Goal: Information Seeking & Learning: Learn about a topic

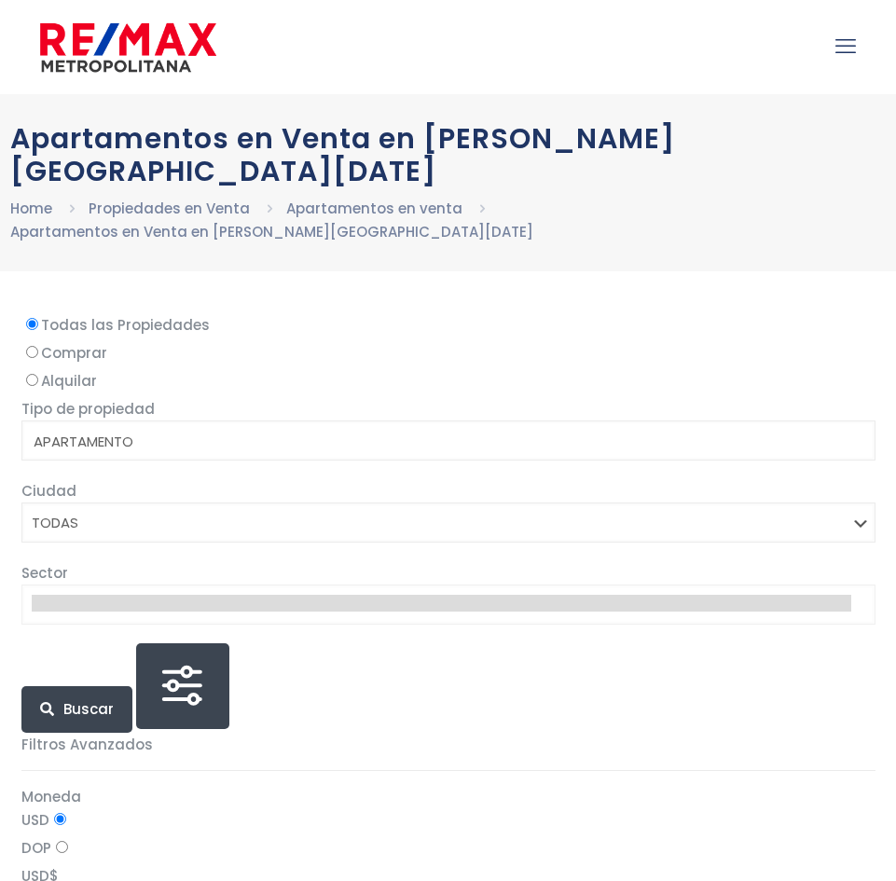
select select
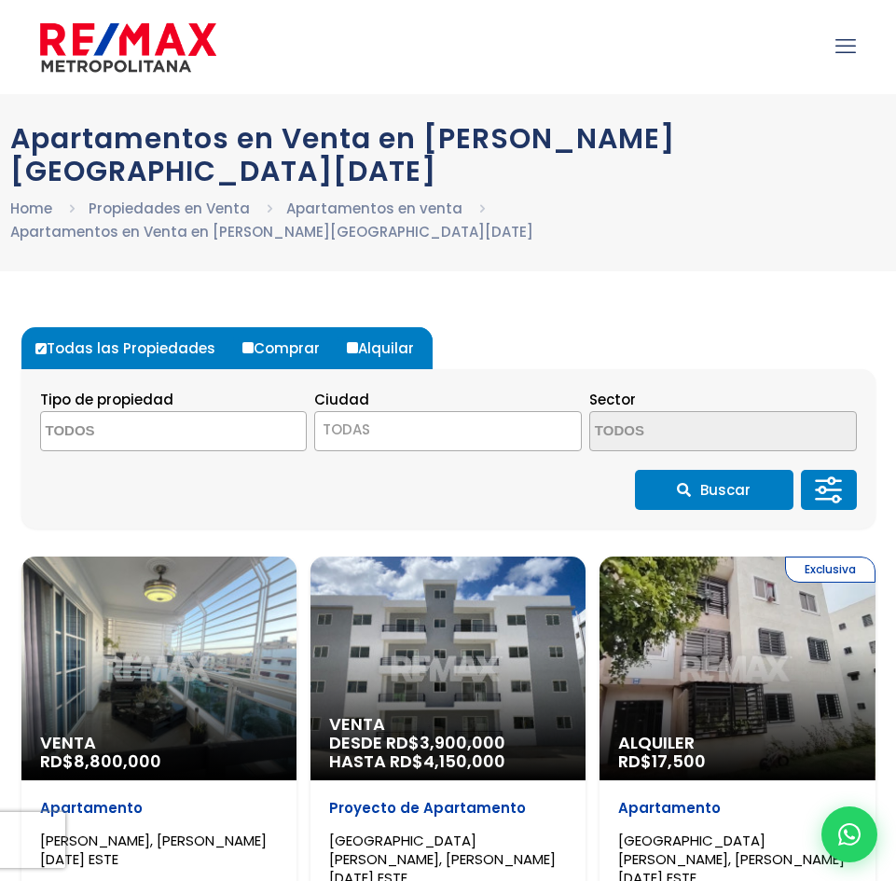
click at [835, 462] on icon at bounding box center [828, 490] width 37 height 56
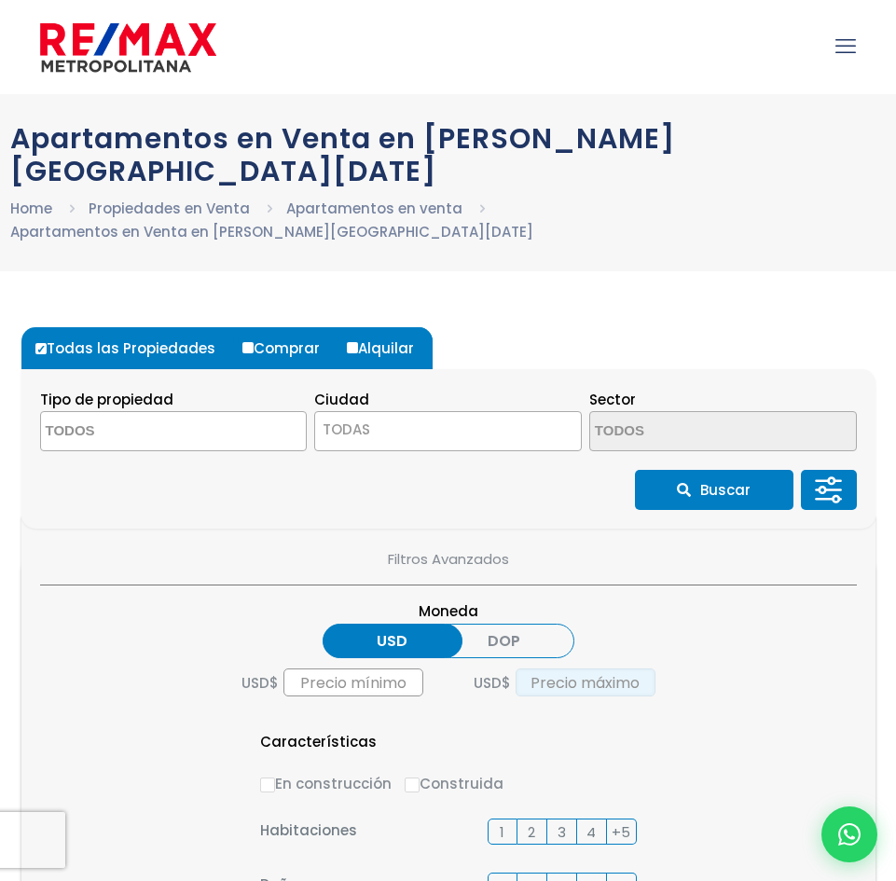
click at [608, 669] on input "text" at bounding box center [586, 683] width 140 height 28
type input "1"
type input "0"
type input "70,000"
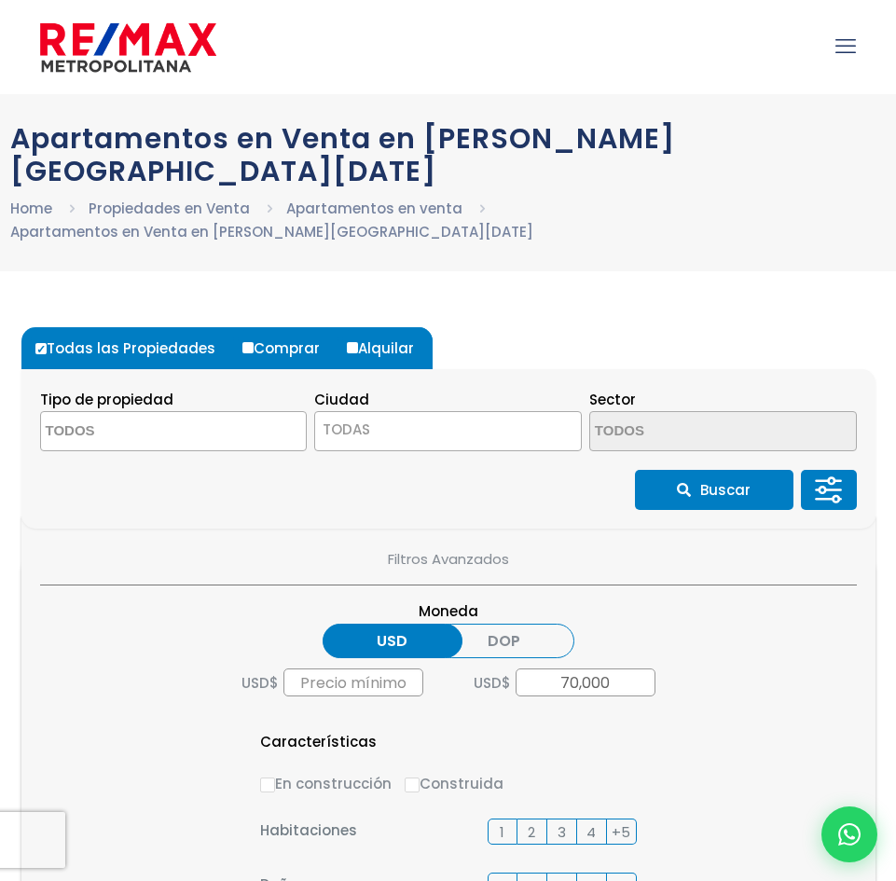
click at [458, 624] on label "DOP" at bounding box center [505, 641] width 140 height 35
click at [0, 0] on input "DOP" at bounding box center [0, 0] width 0 height 0
click at [407, 624] on label "USD" at bounding box center [393, 641] width 140 height 35
click at [0, 0] on input "USD" at bounding box center [0, 0] width 0 height 0
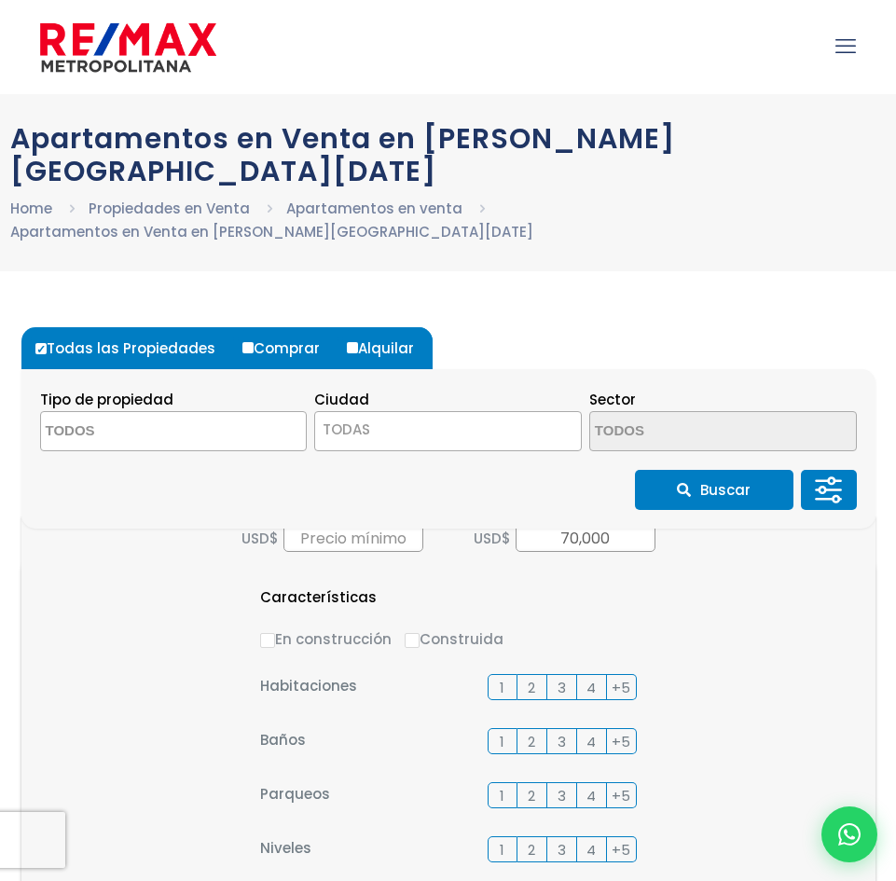
scroll to position [332, 0]
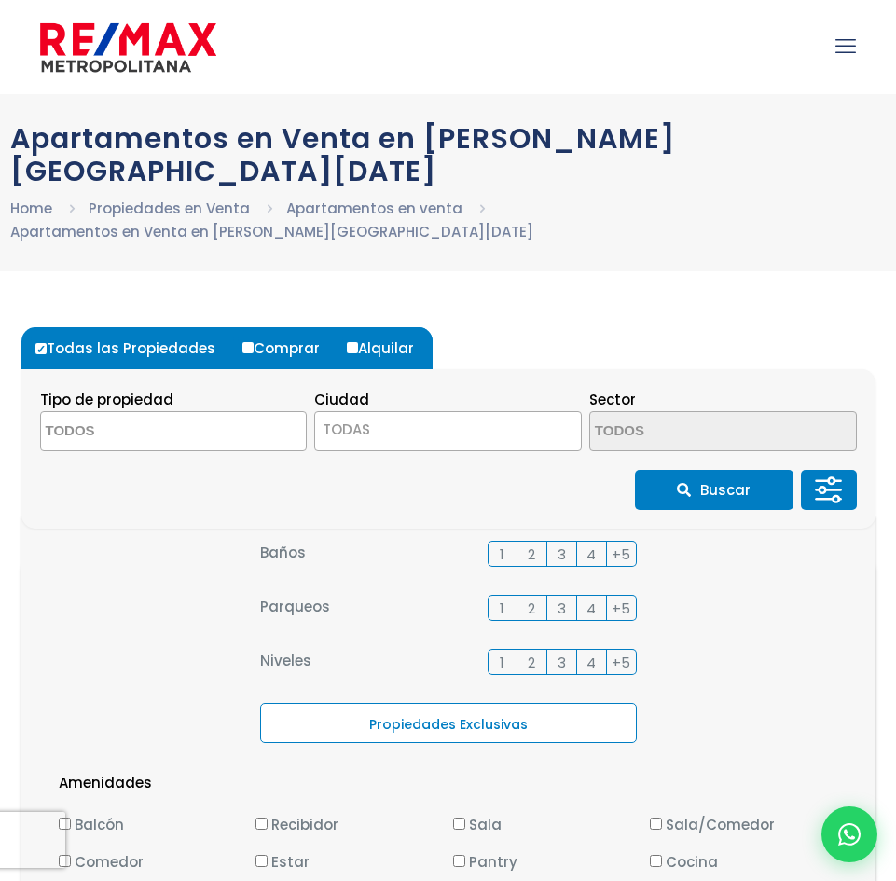
click at [695, 470] on button "Buscar" at bounding box center [714, 490] width 159 height 40
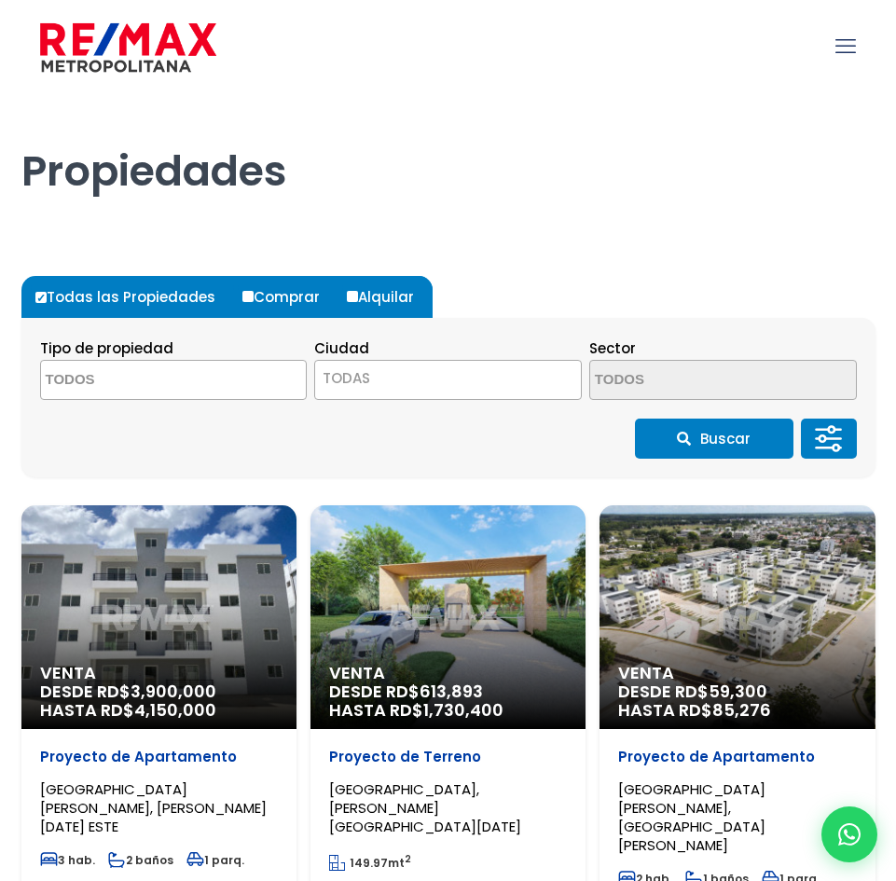
select select
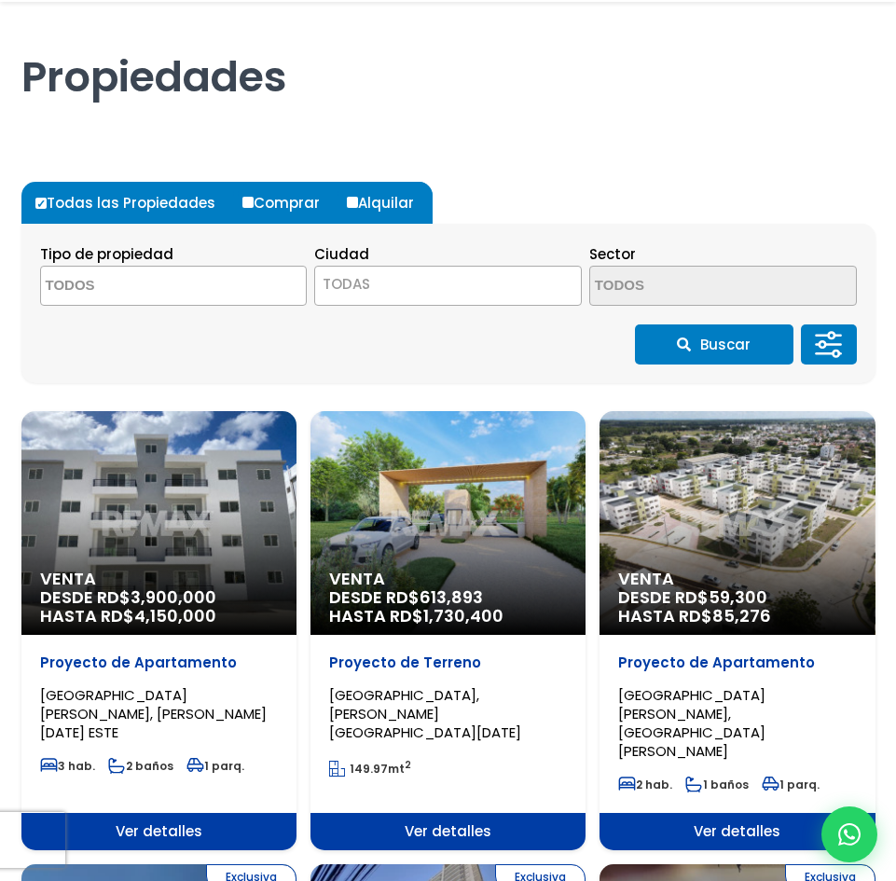
scroll to position [186, 0]
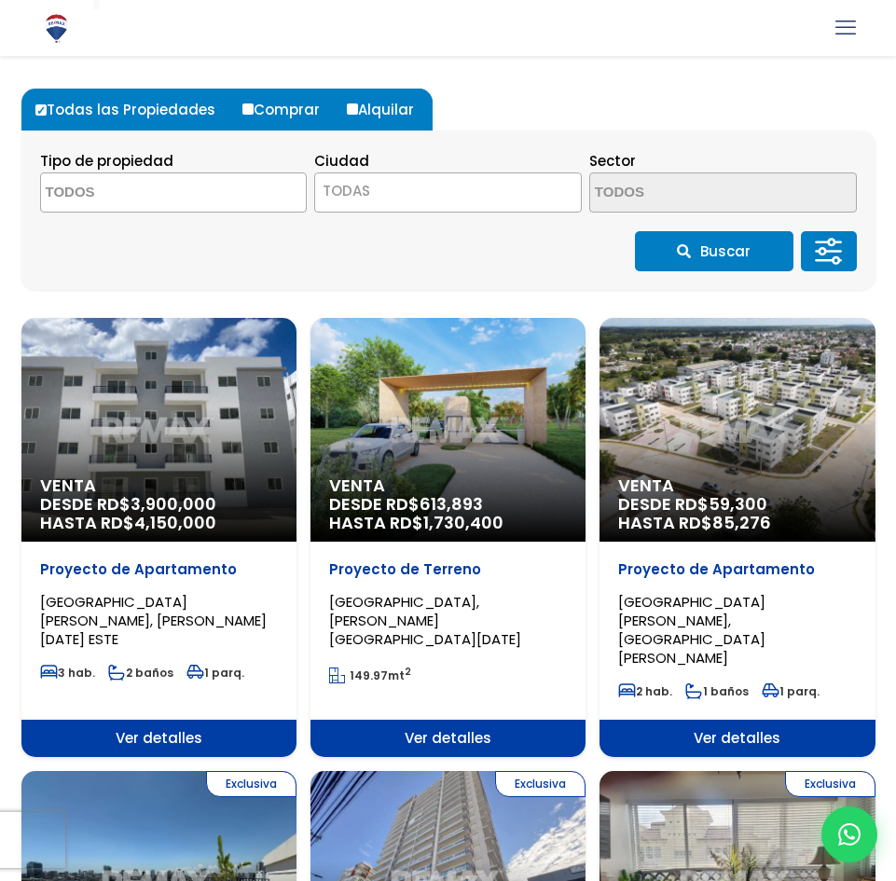
click at [456, 720] on span "Ver detalles" at bounding box center [448, 738] width 275 height 37
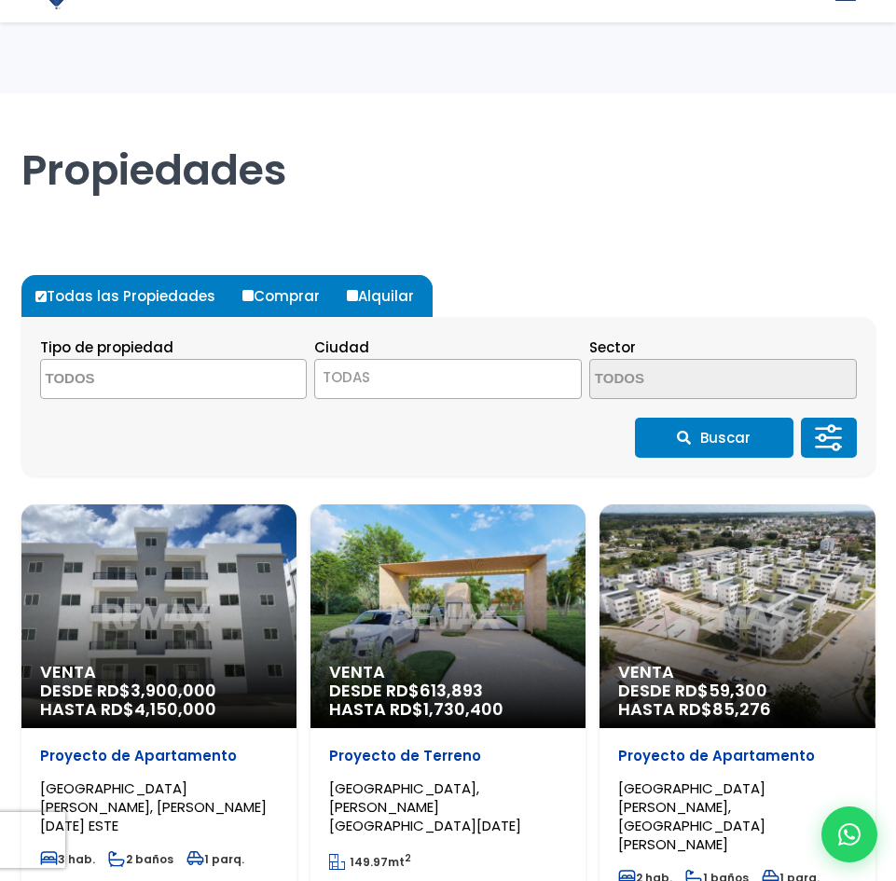
select select
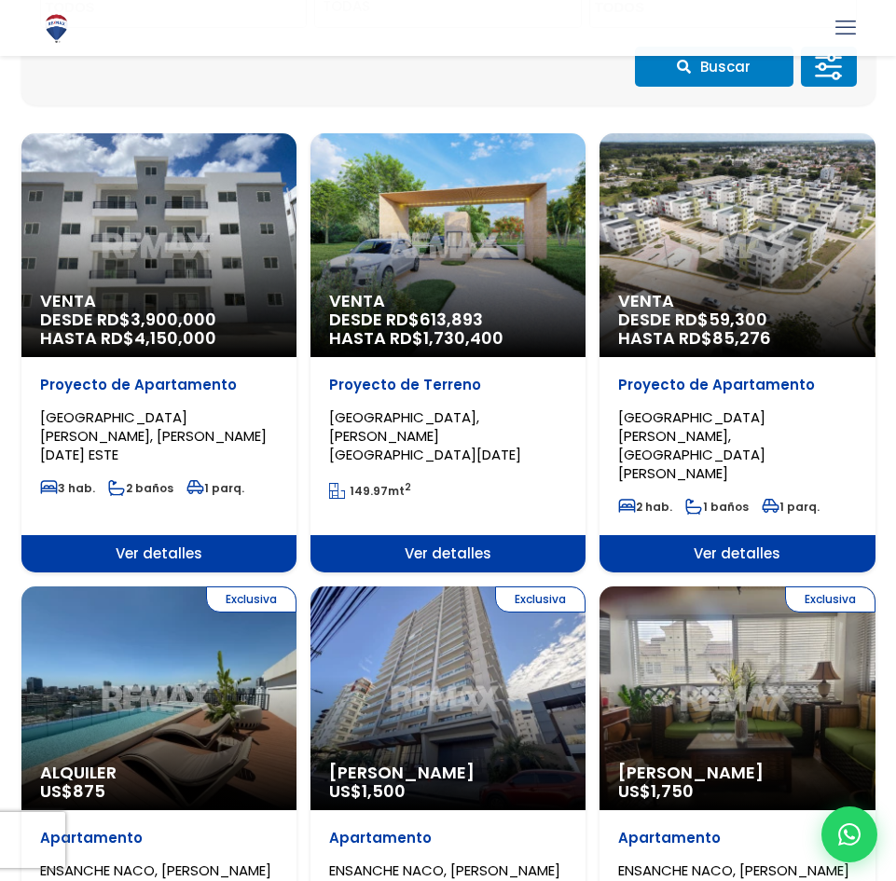
scroll to position [373, 0]
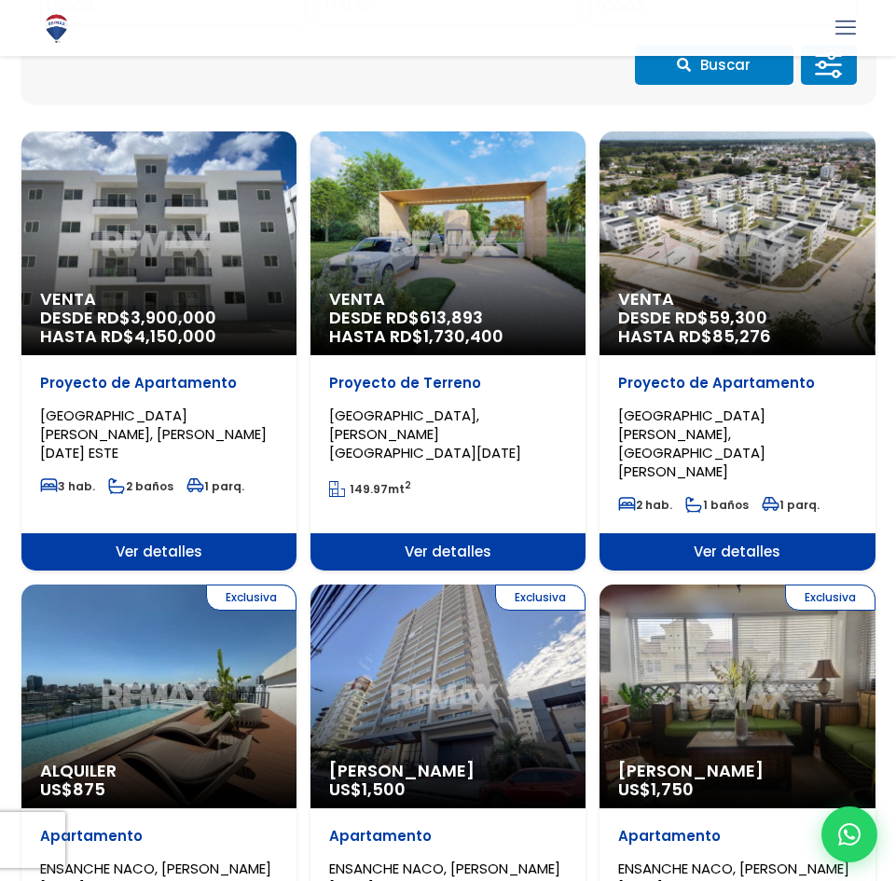
click at [766, 533] on span "Ver detalles" at bounding box center [737, 551] width 275 height 37
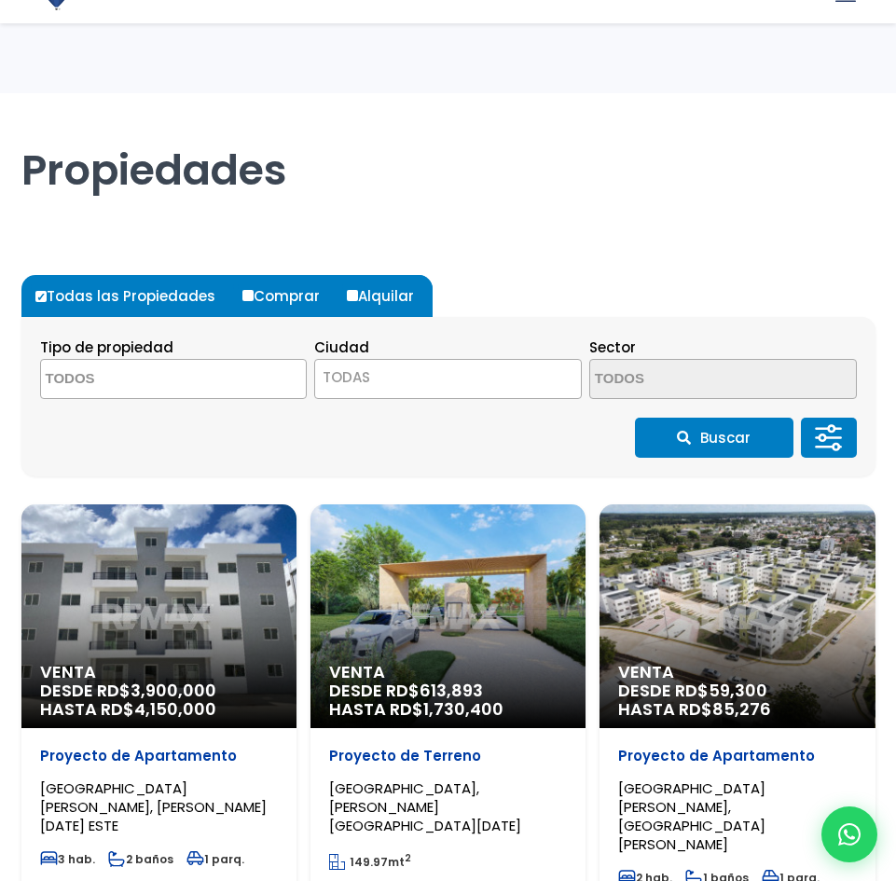
select select
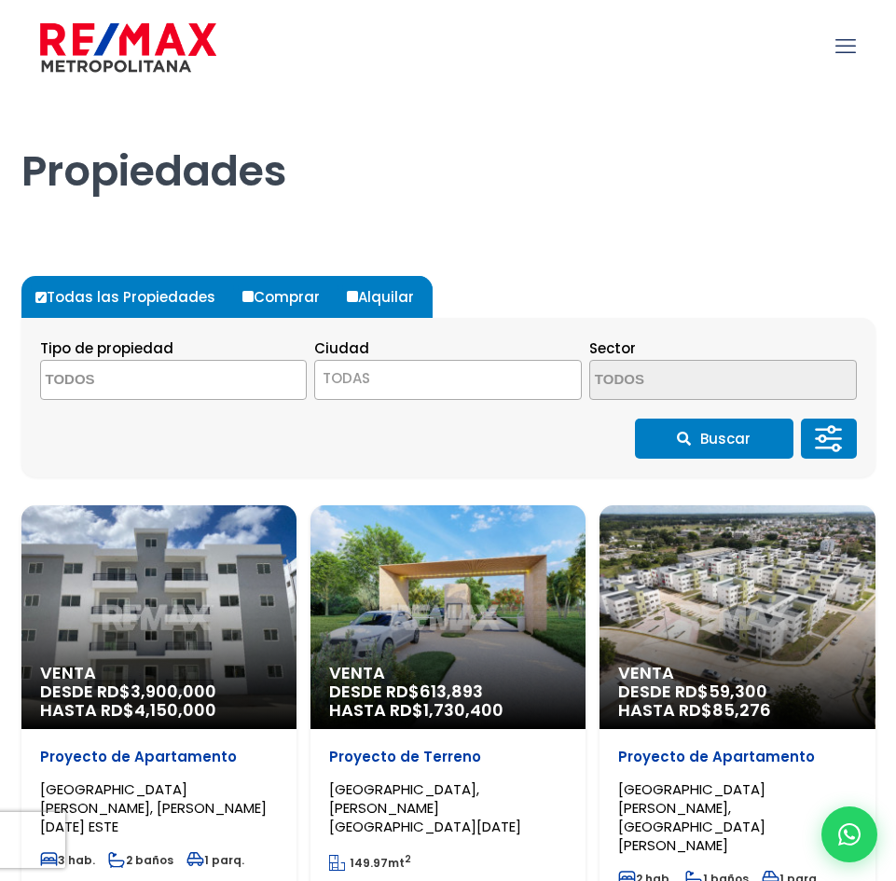
click at [818, 438] on icon at bounding box center [817, 438] width 3 height 0
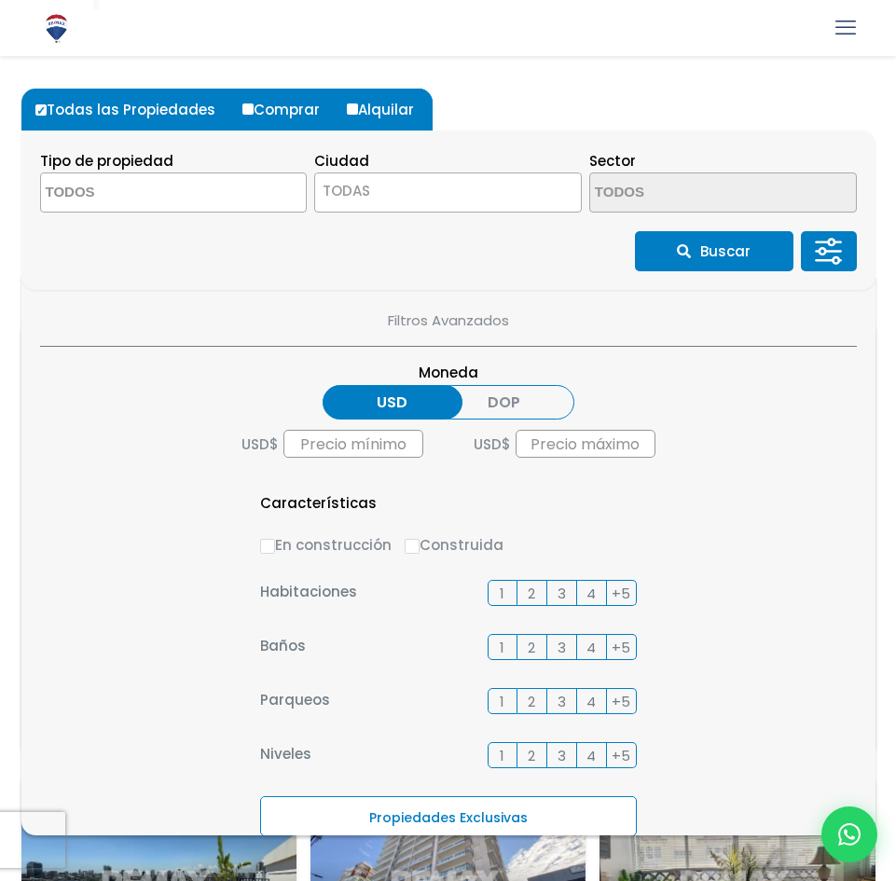
click at [436, 548] on label "Construida" at bounding box center [454, 544] width 99 height 23
click at [420, 548] on input "Construida" at bounding box center [412, 546] width 15 height 15
radio input "true"
click at [667, 230] on section "Tipo de propiedad APARTAMENTO CASA LOCAL COMERCIAL NAVE INDUSTRIAL FINCA TERREN…" at bounding box center [448, 210] width 854 height 159
click at [662, 270] on button "Buscar" at bounding box center [714, 251] width 159 height 40
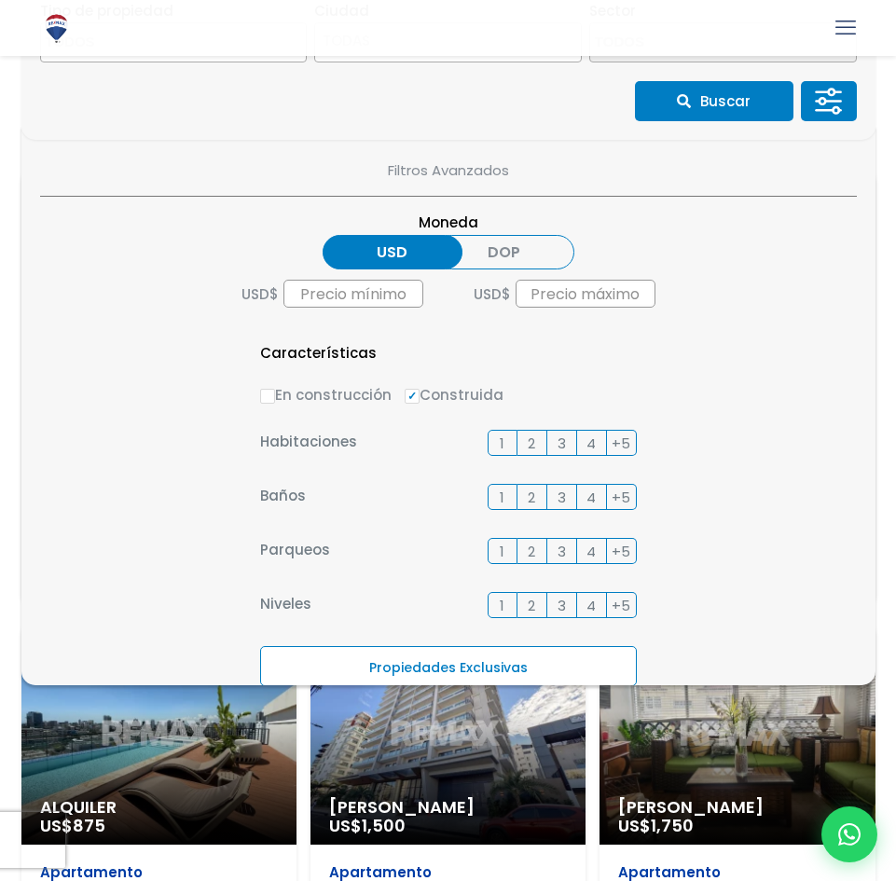
scroll to position [559, 0]
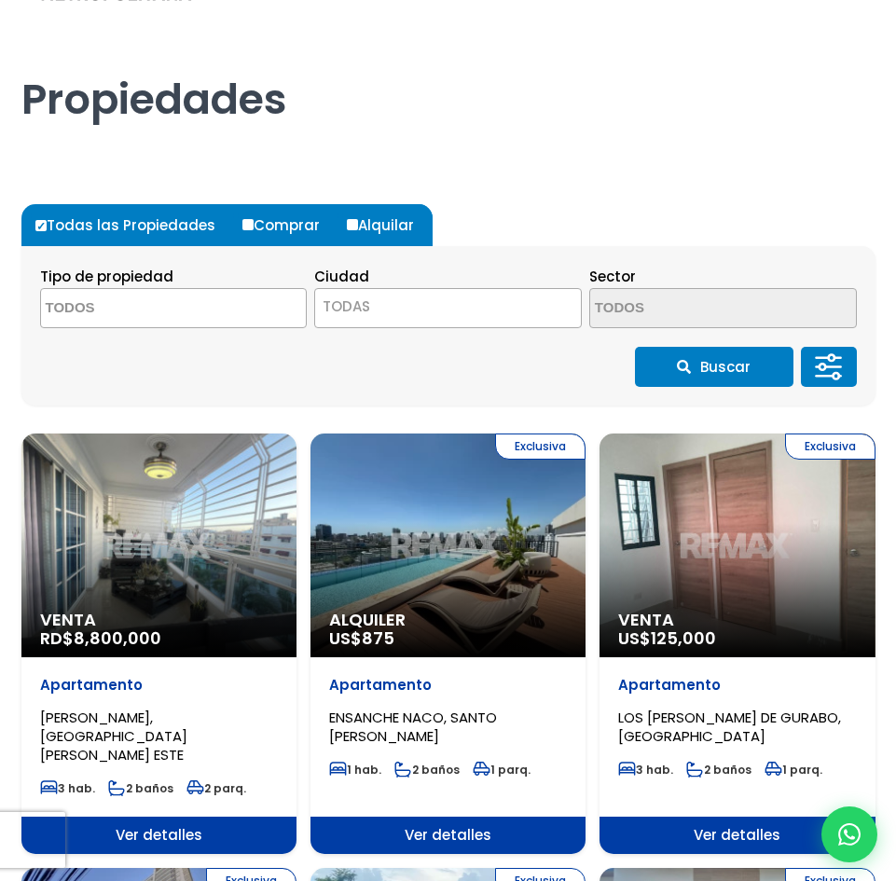
scroll to position [93, 0]
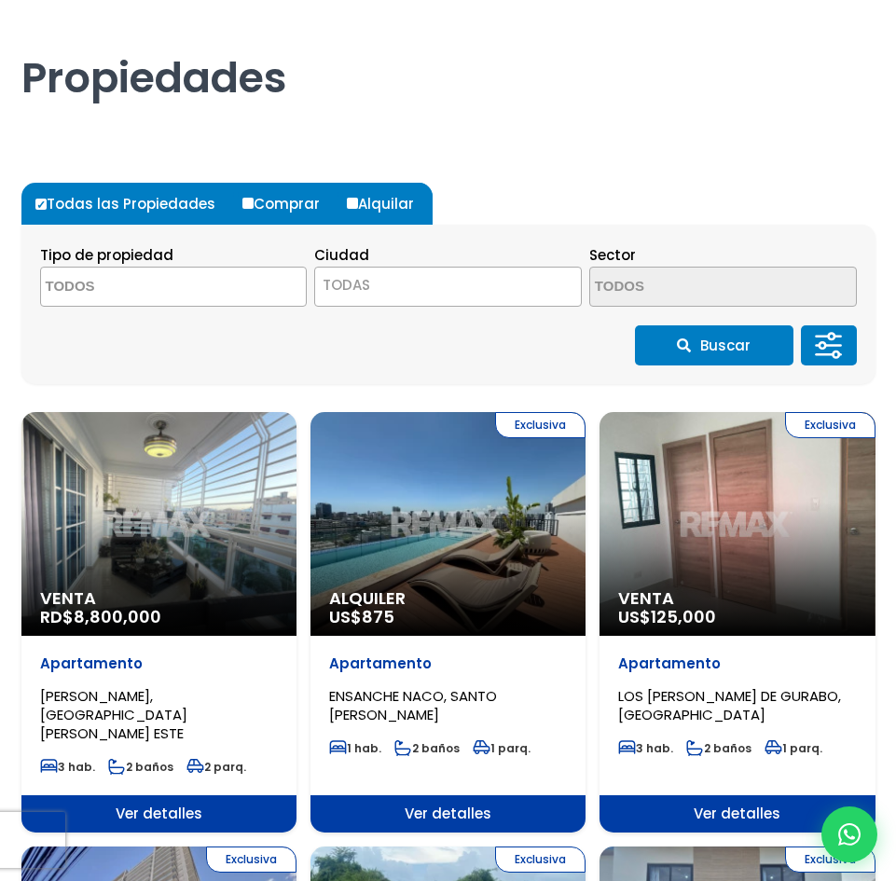
click at [183, 294] on textarea "Search" at bounding box center [131, 288] width 181 height 40
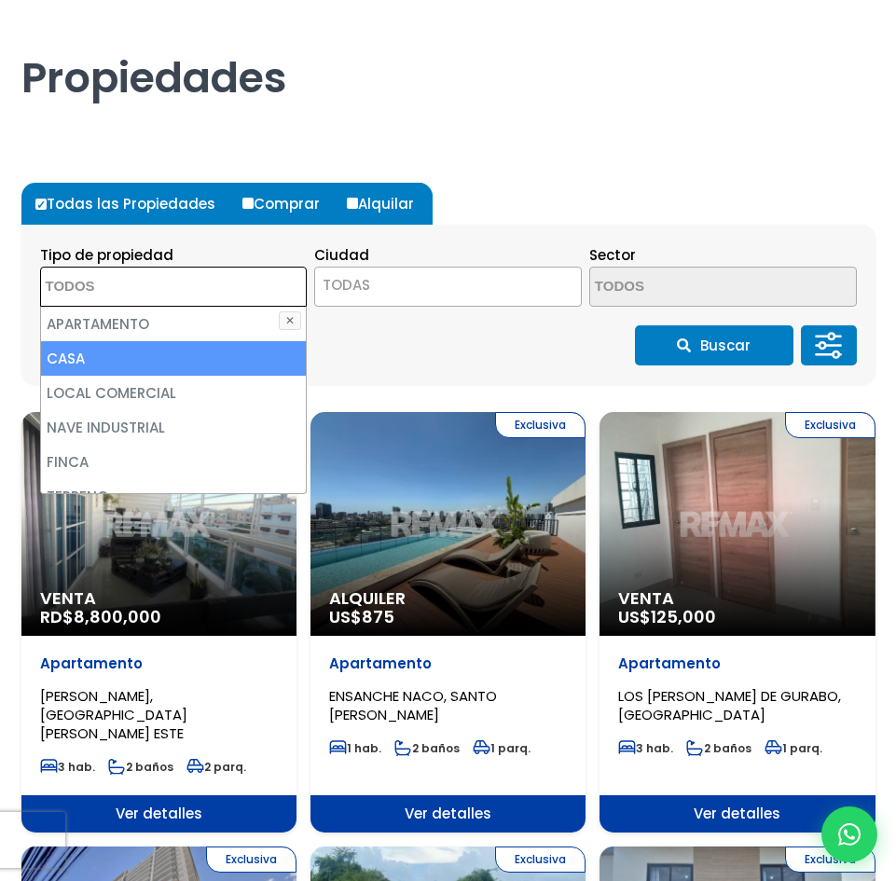
click at [222, 356] on li "CASA" at bounding box center [174, 358] width 266 height 35
select select "house"
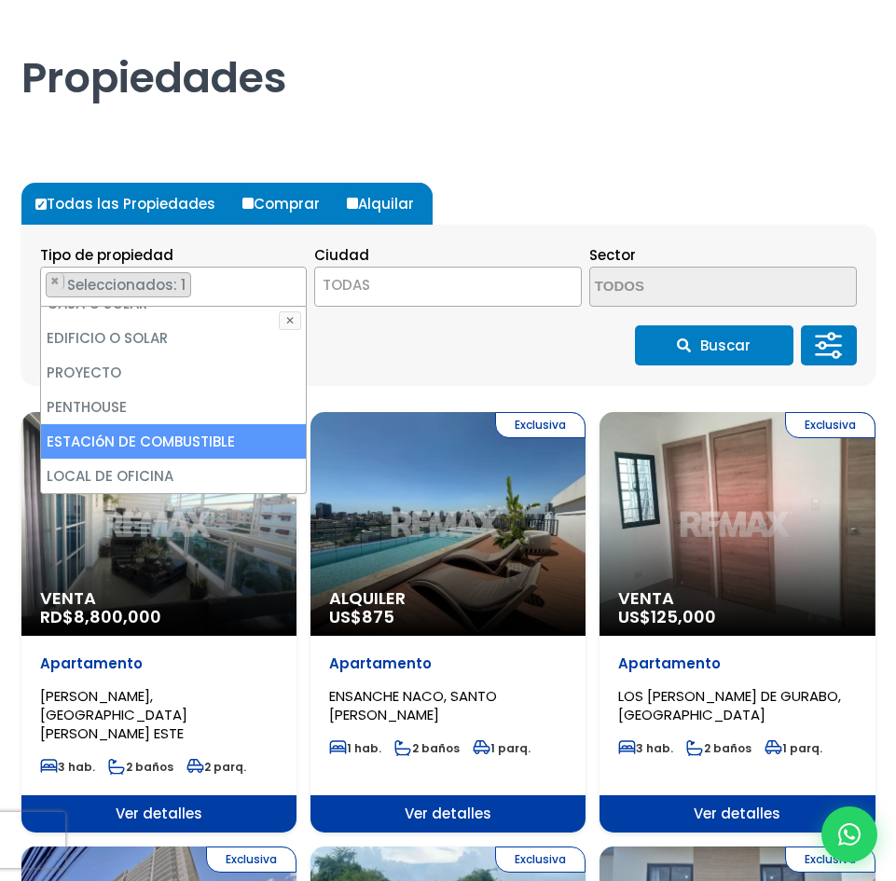
click at [439, 305] on span "TODAS" at bounding box center [448, 287] width 268 height 40
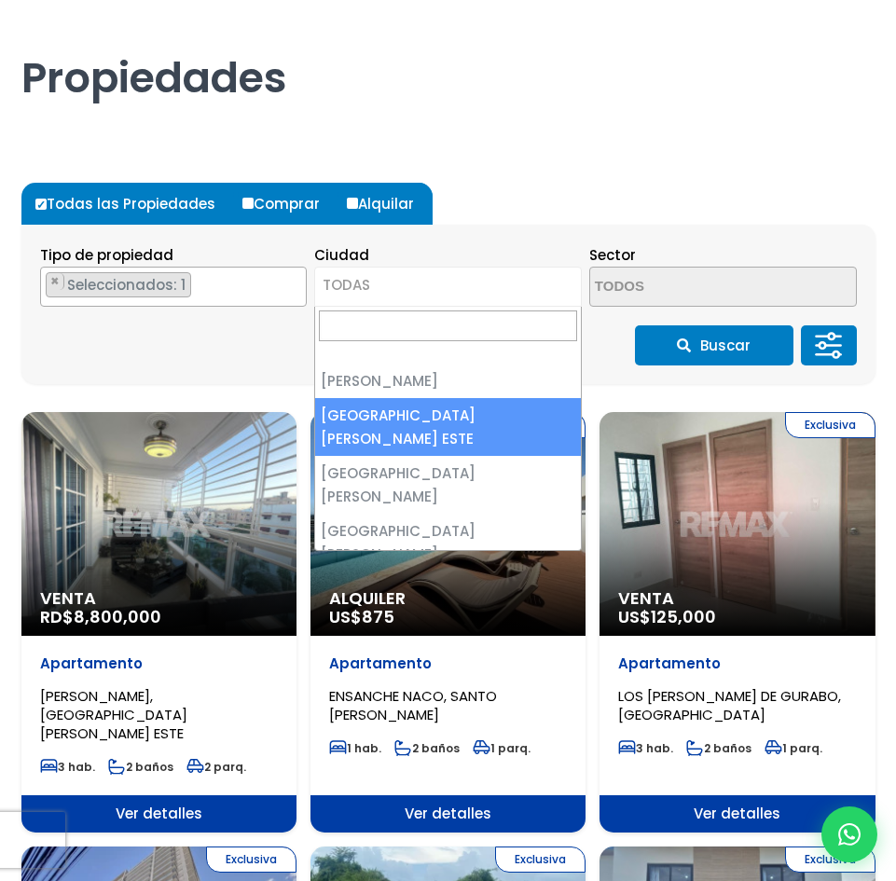
select select "148"
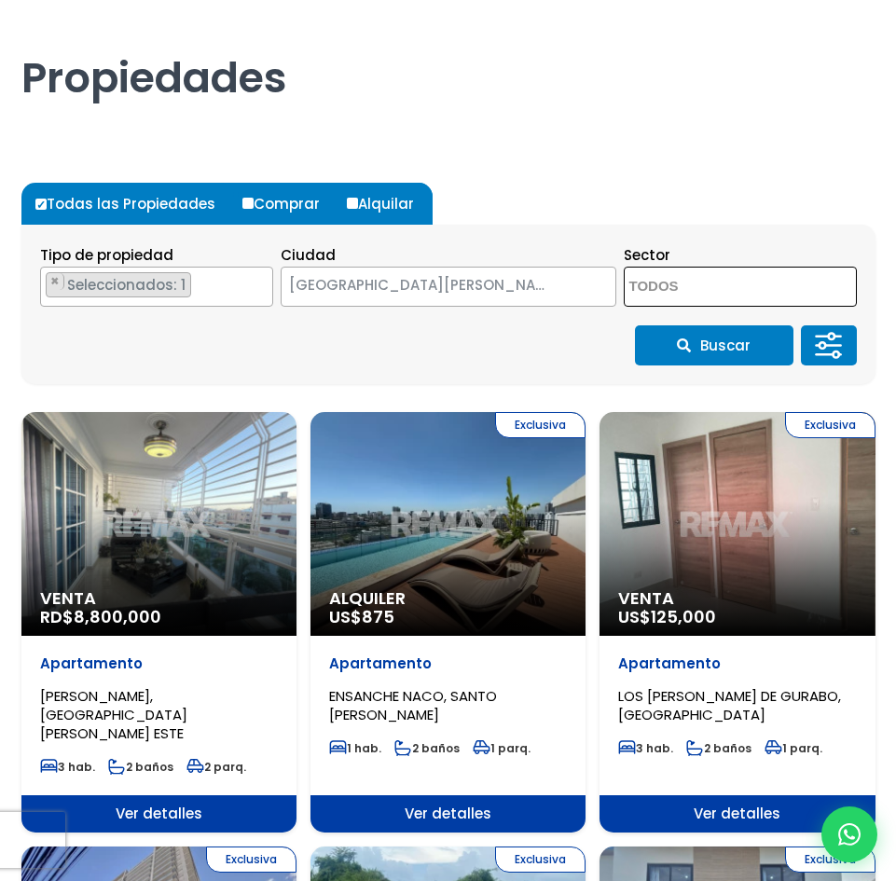
click at [670, 291] on textarea "Search" at bounding box center [715, 288] width 181 height 40
click at [511, 352] on div "Buscar" at bounding box center [448, 345] width 817 height 40
click at [829, 338] on icon at bounding box center [831, 336] width 7 height 7
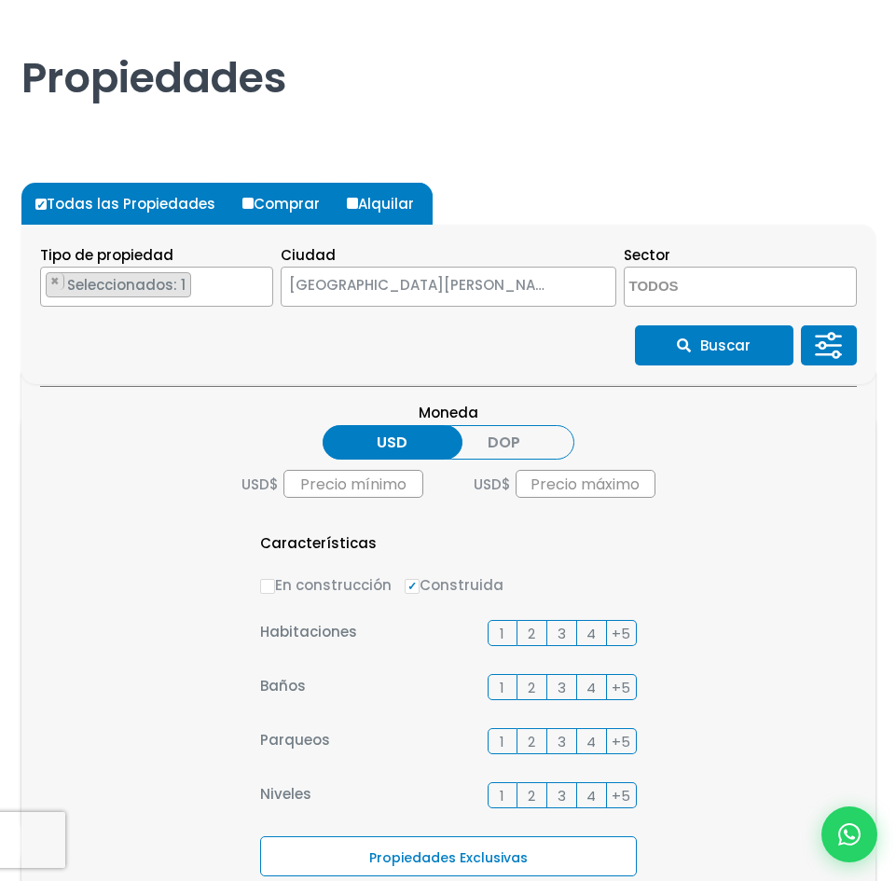
scroll to position [52, 0]
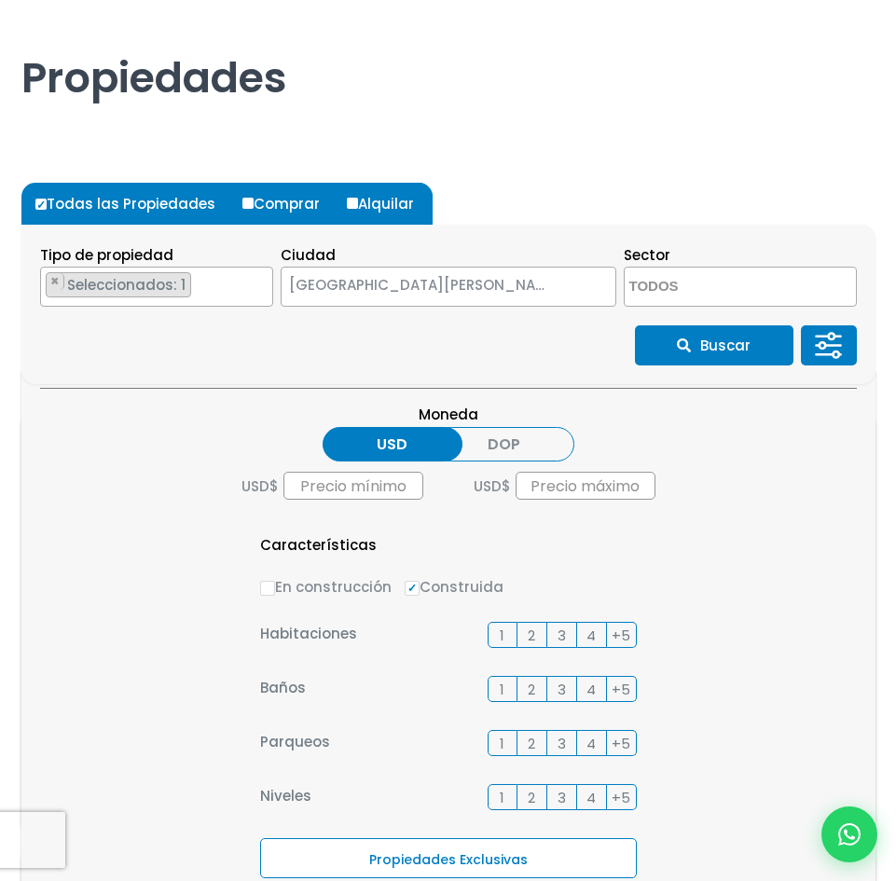
click at [701, 335] on button "Buscar" at bounding box center [714, 345] width 159 height 40
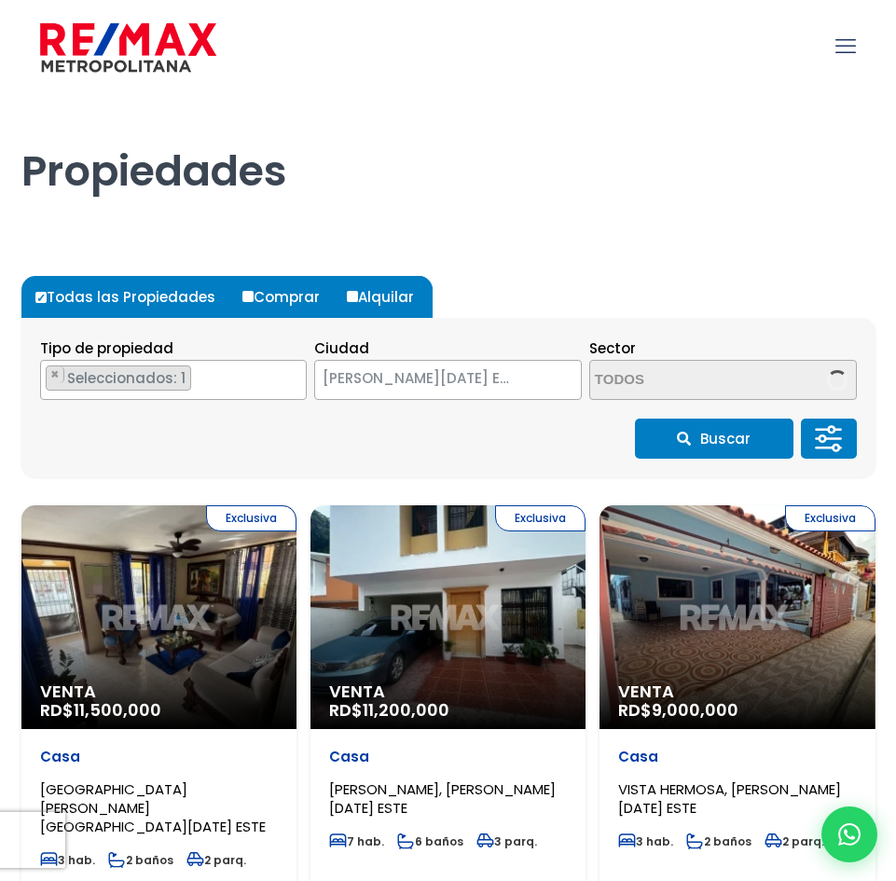
select select "148"
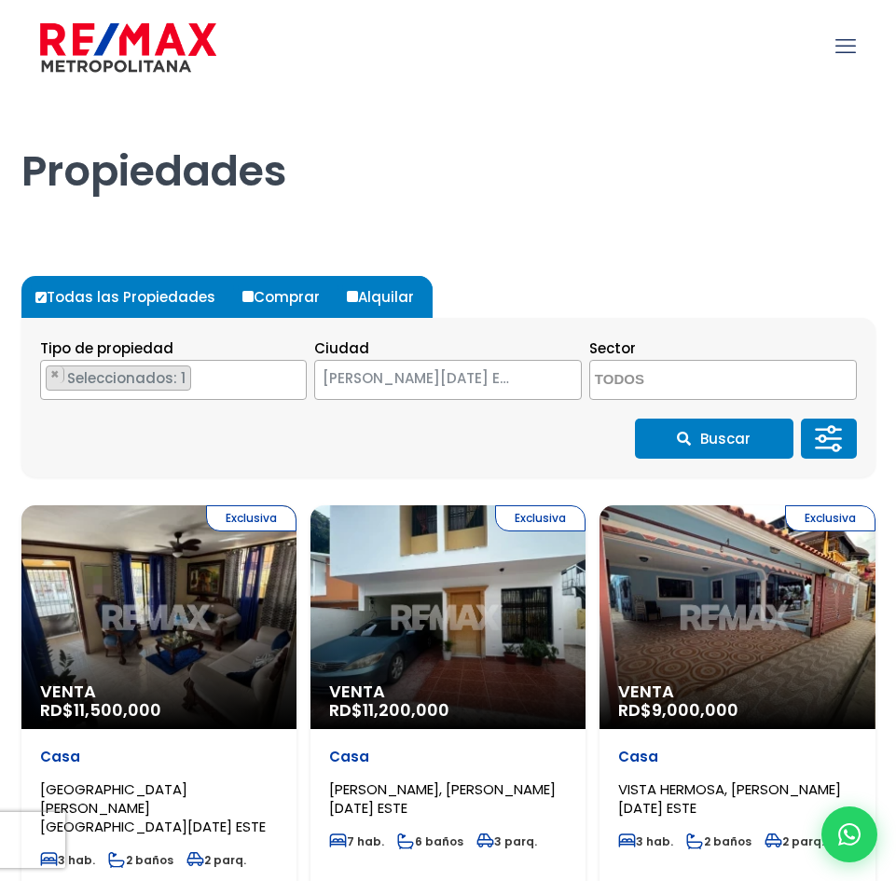
click at [850, 435] on button at bounding box center [829, 439] width 56 height 40
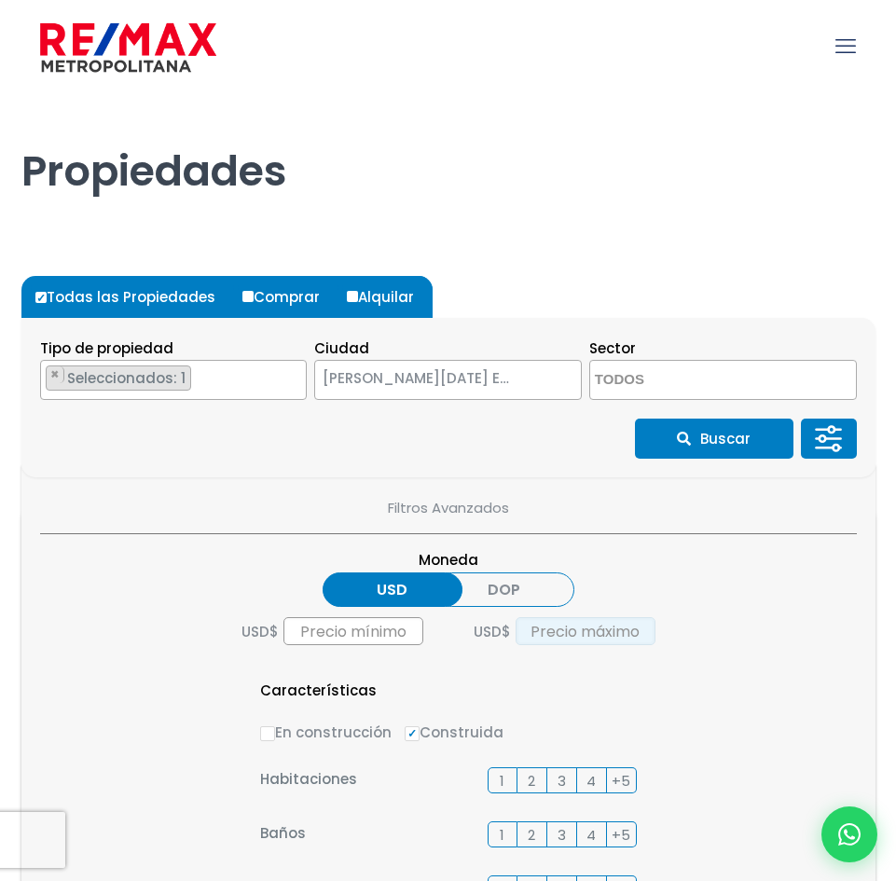
click at [555, 627] on input "text" at bounding box center [586, 631] width 140 height 28
type input "100,000"
drag, startPoint x: 697, startPoint y: 440, endPoint x: 701, endPoint y: 420, distance: 21.0
click at [700, 429] on button "Buscar" at bounding box center [714, 439] width 159 height 40
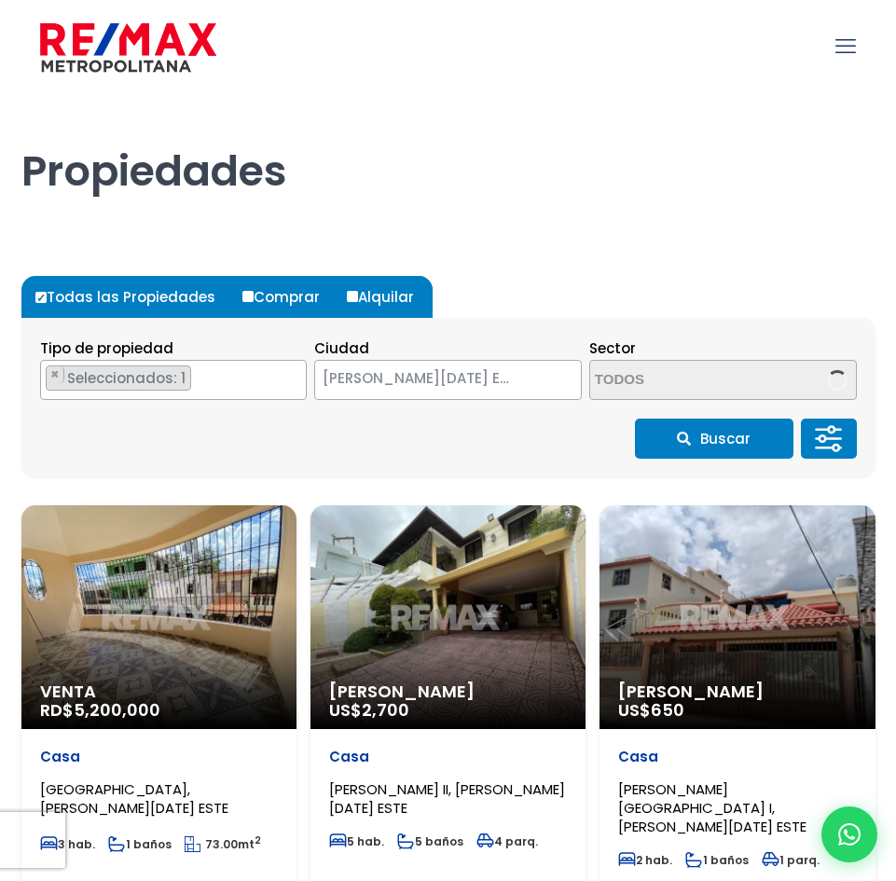
select select "148"
